Goal: Obtain resource: Download file/media

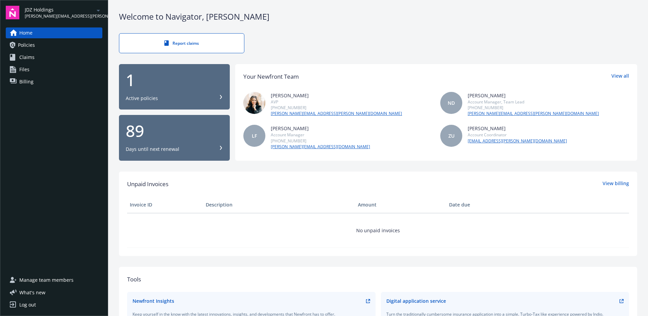
click at [98, 13] on icon "arrowDropDown" at bounding box center [98, 10] width 8 height 8
click at [42, 54] on span "Radz Group" at bounding box center [43, 54] width 30 height 14
click at [37, 40] on link "Policies" at bounding box center [54, 45] width 97 height 11
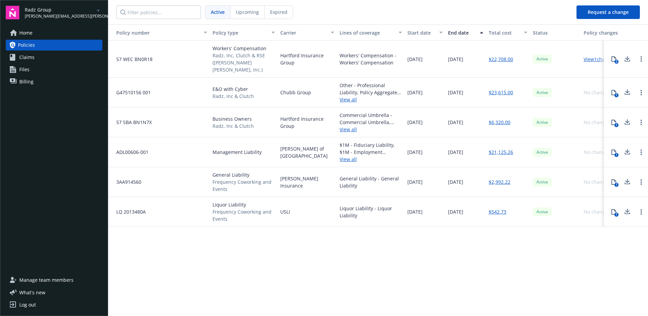
click at [628, 149] on icon at bounding box center [627, 151] width 4 height 4
click at [347, 156] on link "View all" at bounding box center [371, 159] width 62 height 7
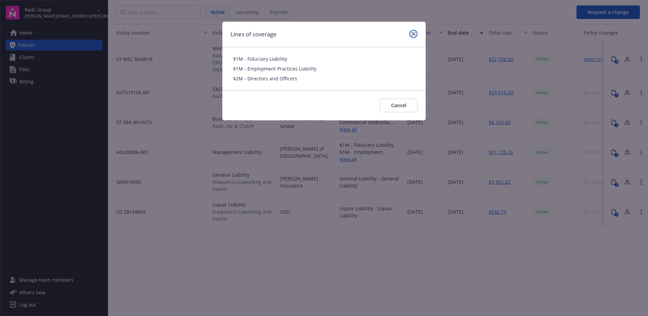
click at [416, 32] on link "close" at bounding box center [414, 34] width 8 height 8
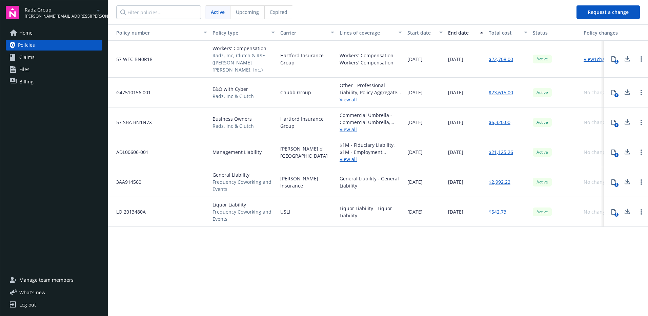
click at [613, 149] on icon at bounding box center [614, 151] width 5 height 5
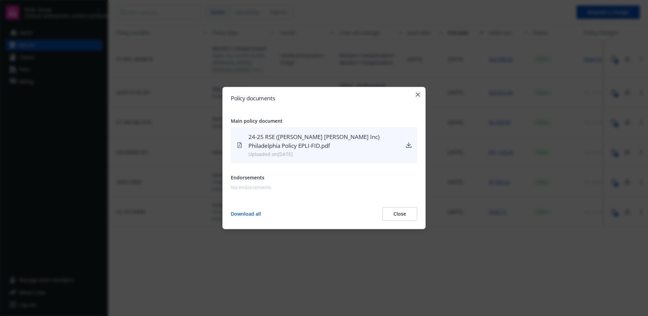
click at [418, 94] on icon "button" at bounding box center [418, 95] width 4 height 4
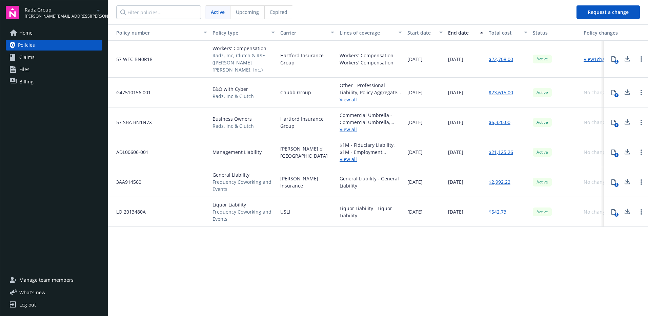
click at [404, 285] on div "Policy number Policy type Carrier Lines of coverage Start date End date Total c…" at bounding box center [378, 169] width 540 height 291
click at [350, 156] on link "View all" at bounding box center [371, 159] width 62 height 7
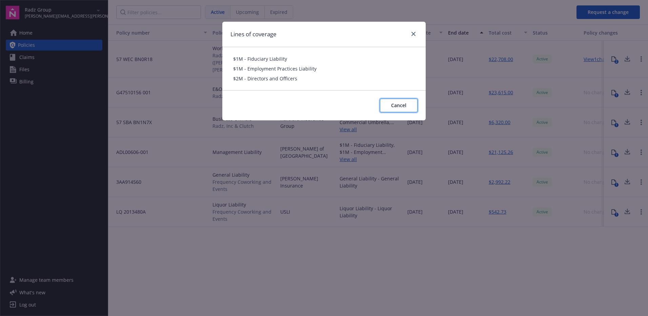
click at [401, 107] on span "Cancel" at bounding box center [398, 105] width 15 height 6
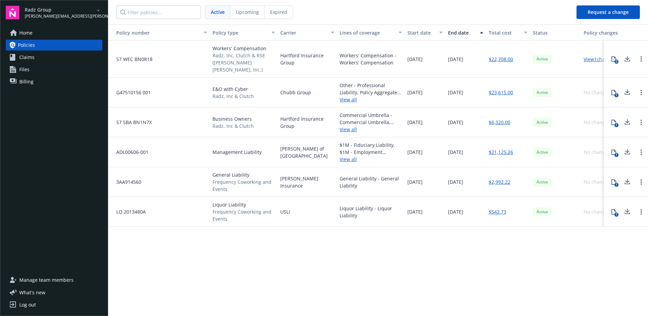
click at [628, 178] on icon at bounding box center [627, 182] width 8 height 8
click at [499, 264] on div "Policy number Policy type Carrier Lines of coverage Start date End date Total c…" at bounding box center [378, 169] width 540 height 291
click at [140, 16] on input "Filter policies..." at bounding box center [158, 12] width 85 height 14
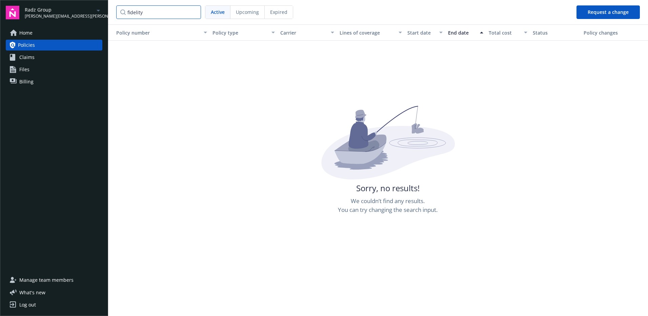
drag, startPoint x: 155, startPoint y: 7, endPoint x: 111, endPoint y: 13, distance: 44.4
click at [121, 15] on input "fidelity" at bounding box center [158, 12] width 85 height 14
type input "bond"
click at [26, 36] on span "Home" at bounding box center [25, 32] width 13 height 11
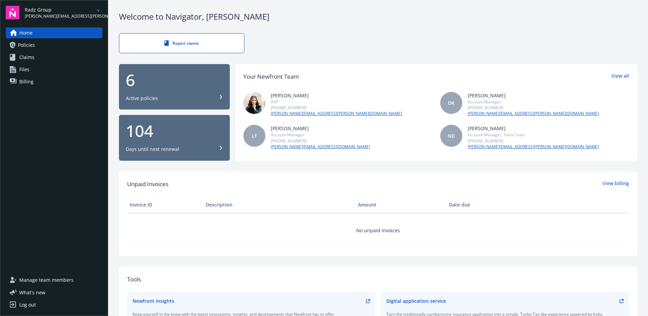
click at [30, 43] on span "Policies" at bounding box center [26, 45] width 17 height 11
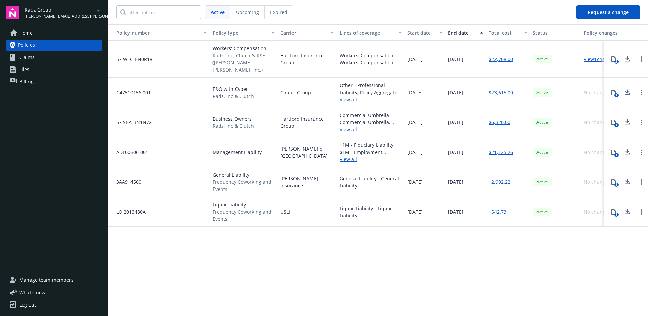
click at [350, 126] on link "View all" at bounding box center [371, 129] width 62 height 7
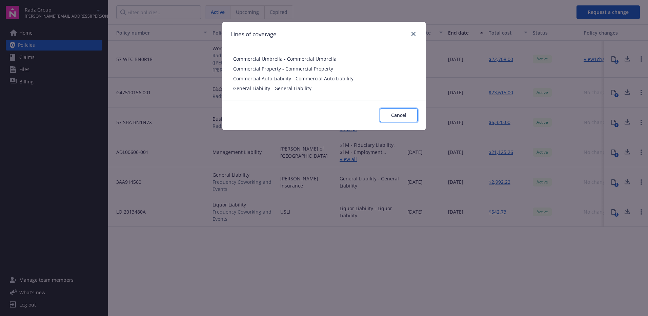
click at [396, 115] on span "Cancel" at bounding box center [398, 115] width 15 height 6
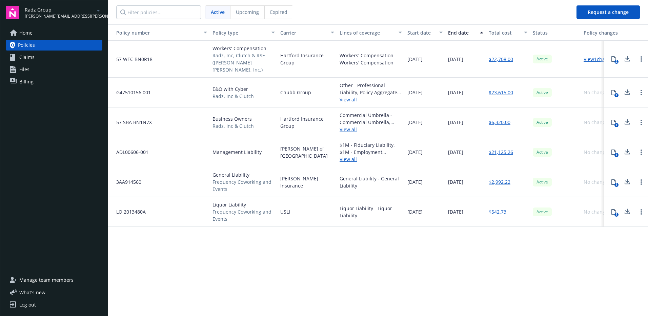
click at [630, 118] on icon at bounding box center [627, 122] width 8 height 8
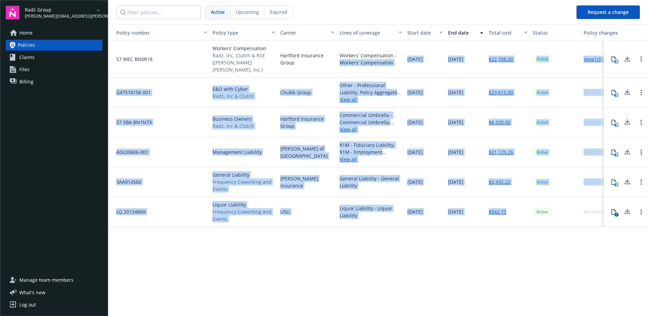
click at [508, 199] on div "57 WEC BN0R18 Workers' Compensation Radz, Inc, Clutch & RSE ([PERSON_NAME] [PER…" at bounding box center [387, 122] width 559 height 163
